Goal: Find contact information: Find contact information

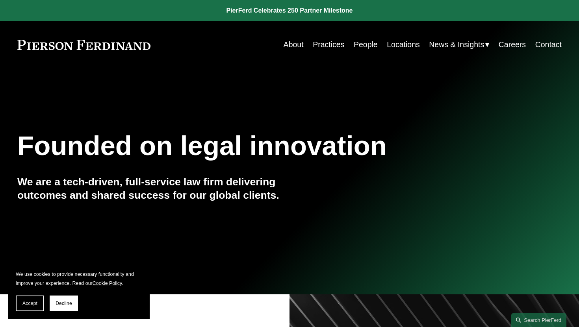
click at [329, 47] on link "Practices" at bounding box center [328, 44] width 31 height 15
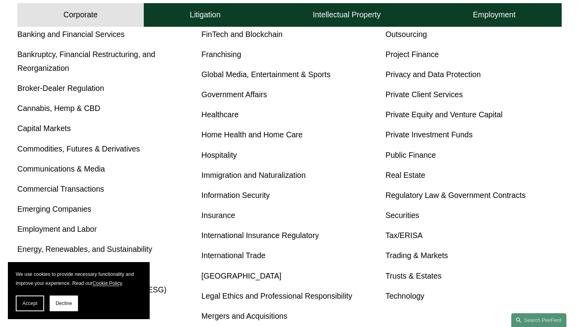
scroll to position [342, 0]
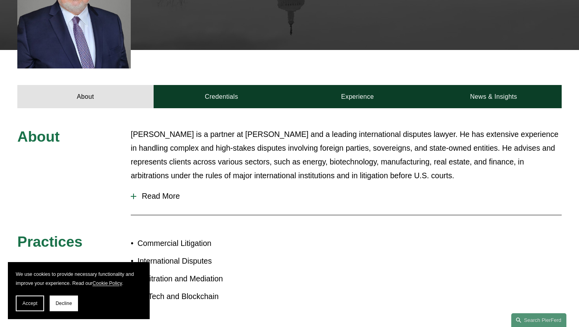
scroll to position [79, 0]
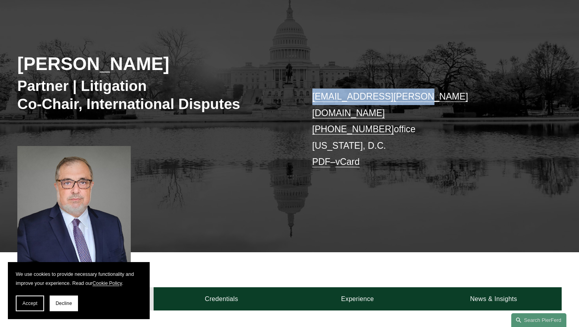
drag, startPoint x: 429, startPoint y: 102, endPoint x: 296, endPoint y: 98, distance: 133.1
click at [296, 98] on div "Gene M. Burd Partner | Litigation Co-Chair, International Disputes gene.burd@pi…" at bounding box center [289, 130] width 579 height 246
copy div "gene.burd@pierferd.com"
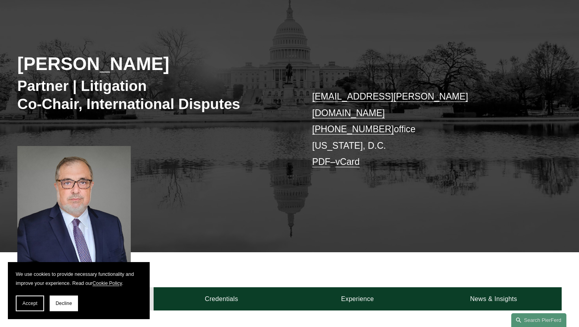
click at [256, 78] on h3 "Partner | Litigation Co-Chair, International Disputes" at bounding box center [153, 95] width 272 height 36
